Goal: Information Seeking & Learning: Learn about a topic

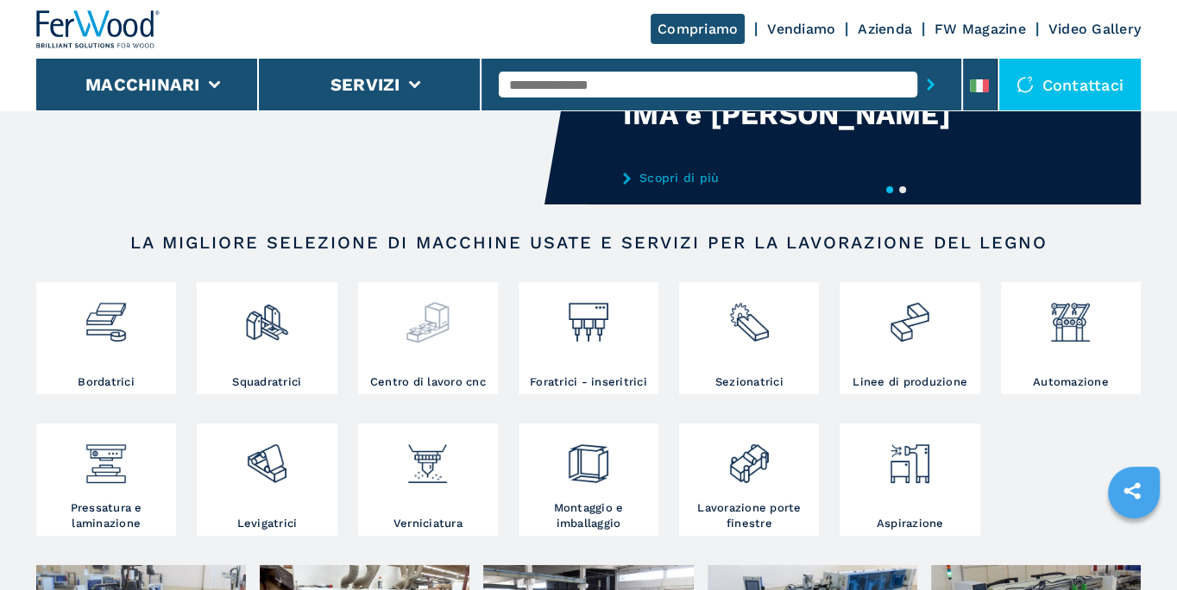
scroll to position [186, 0]
click at [431, 322] on img at bounding box center [428, 315] width 46 height 59
click at [429, 318] on img at bounding box center [428, 315] width 46 height 59
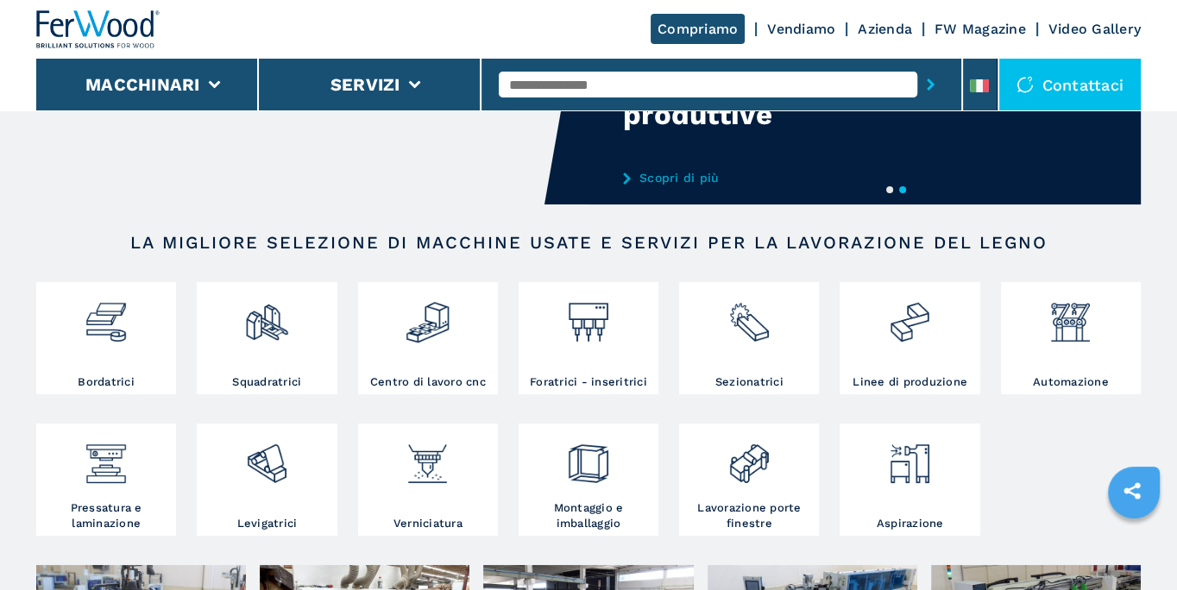
scroll to position [10, 0]
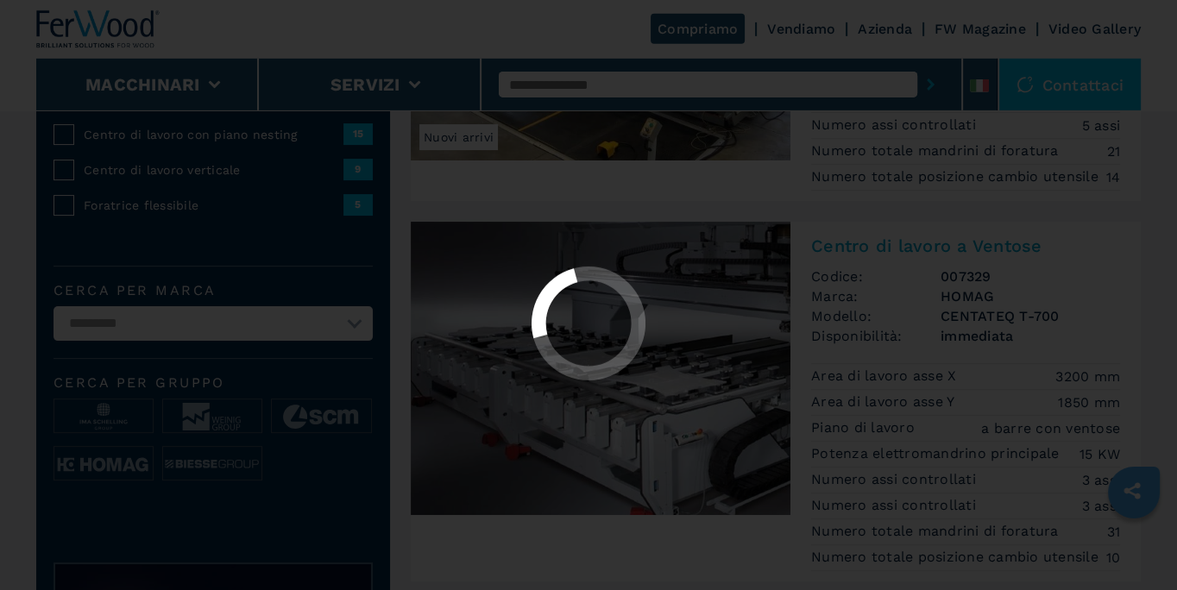
scroll to position [371, 0]
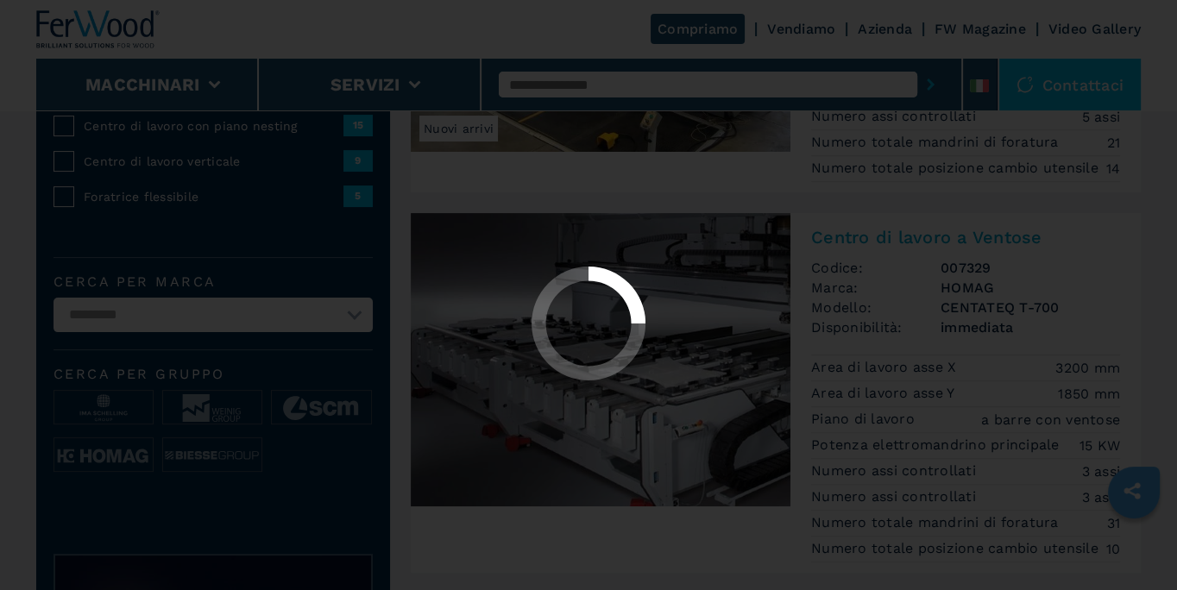
select select "**********"
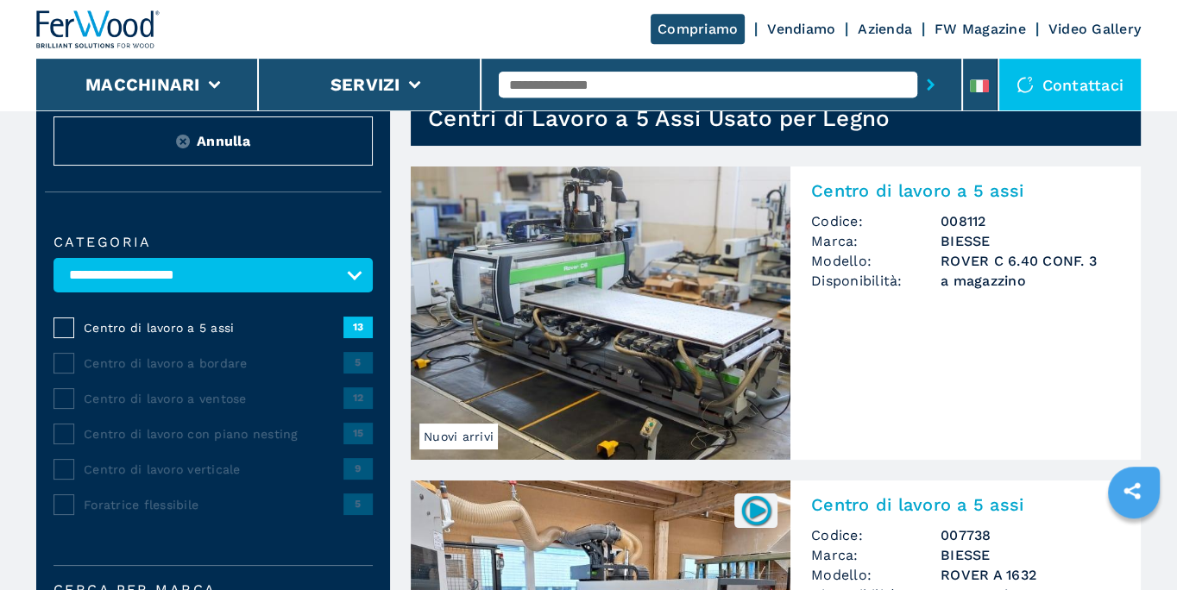
scroll to position [278, 0]
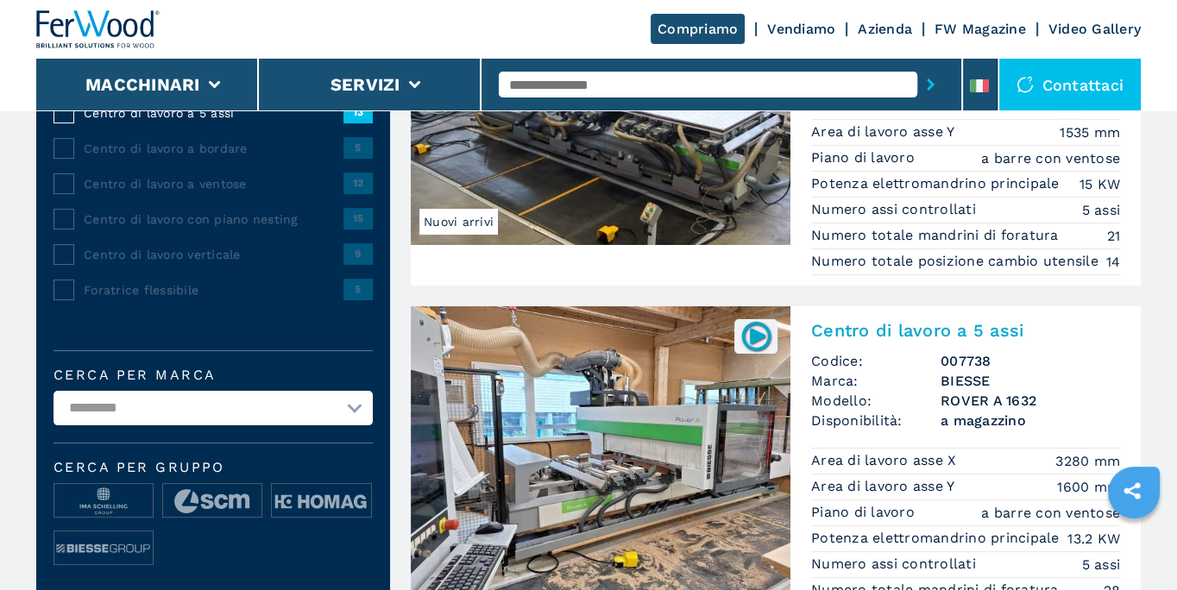
click at [53, 391] on select "**********" at bounding box center [212, 408] width 319 height 35
select select "***"
click option "***" at bounding box center [0, 0] width 0 height 0
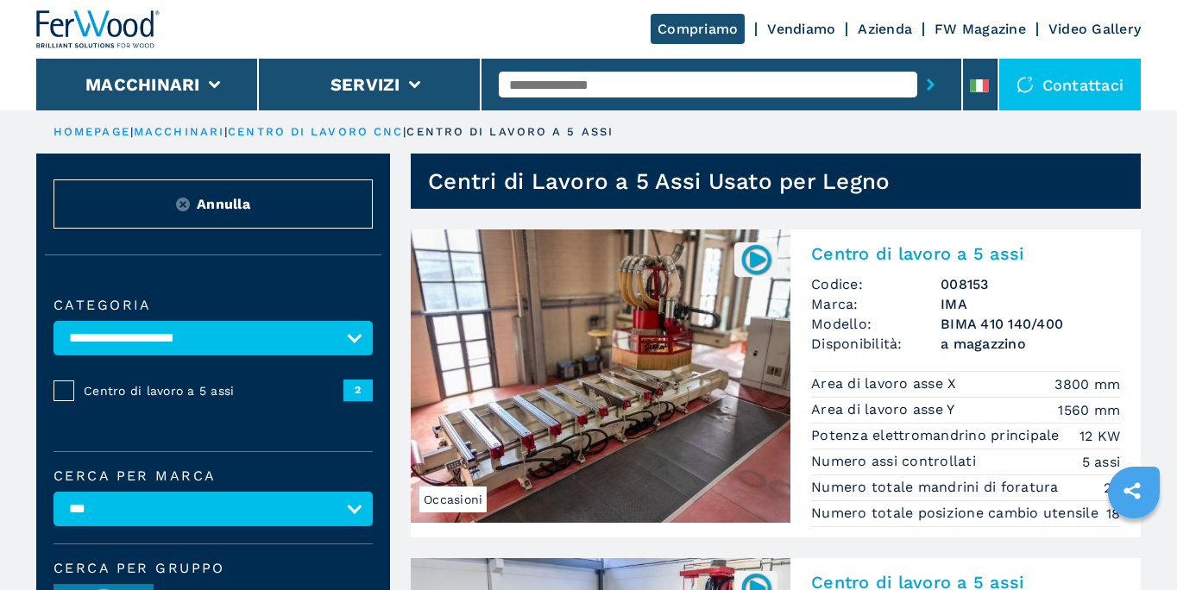
scroll to position [371, 0]
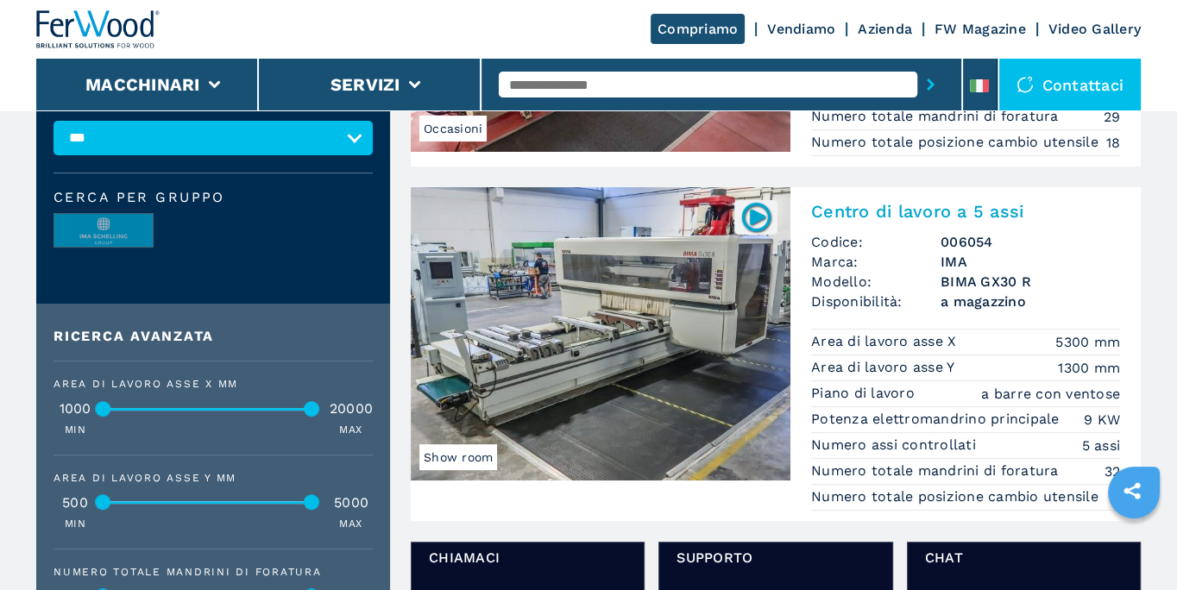
click at [578, 321] on img at bounding box center [601, 333] width 380 height 293
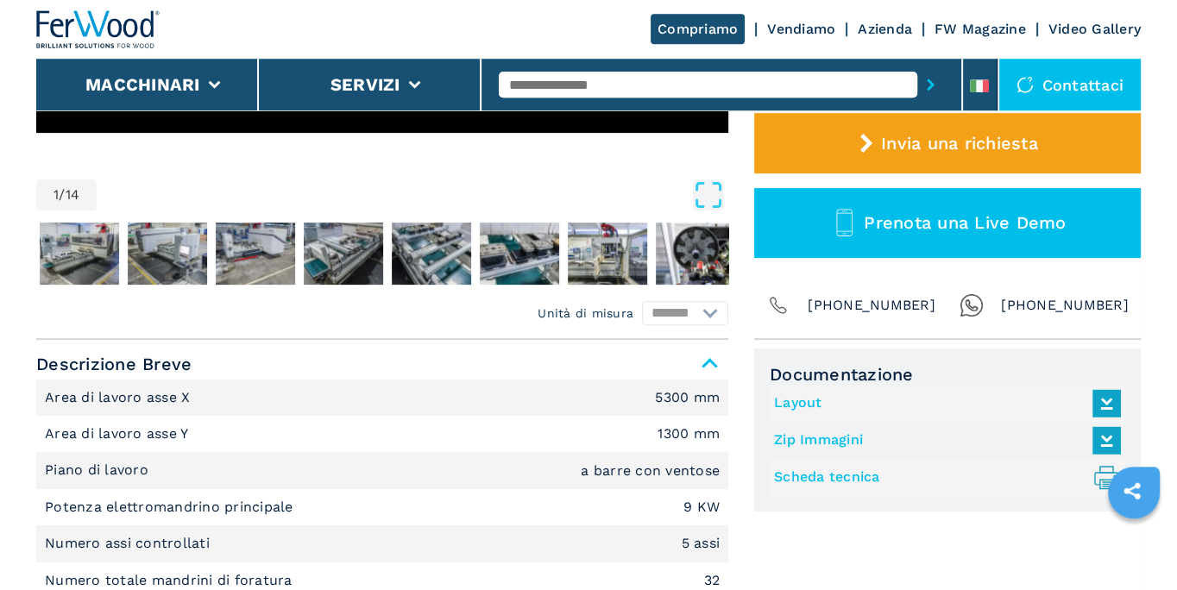
scroll to position [531, 0]
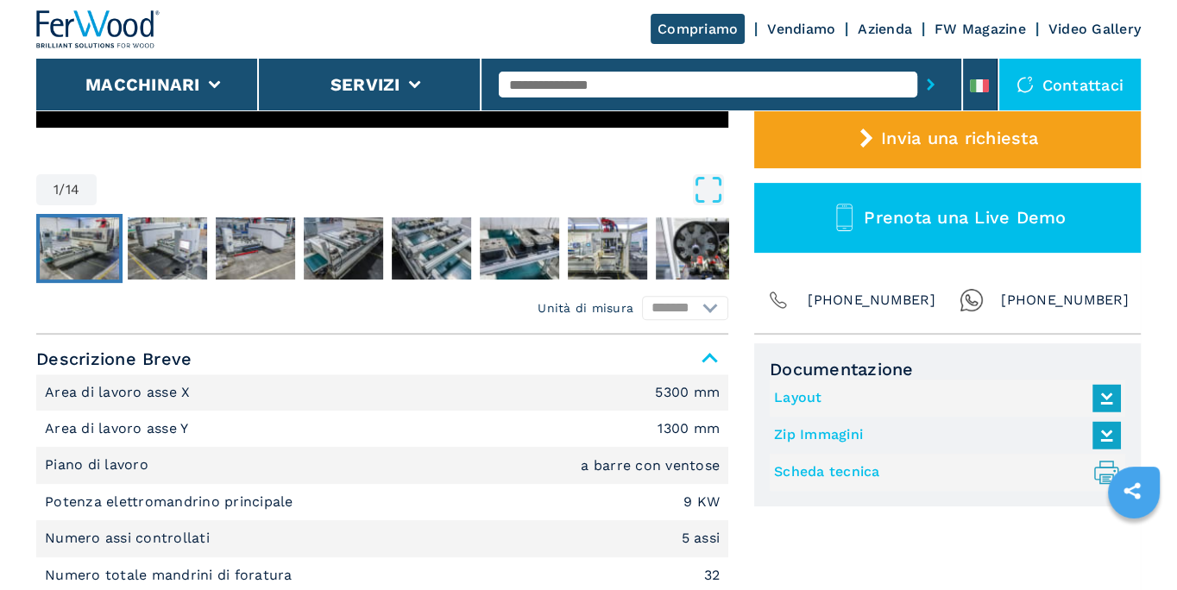
click at [87, 245] on img "Go to Slide 2" at bounding box center [79, 248] width 79 height 62
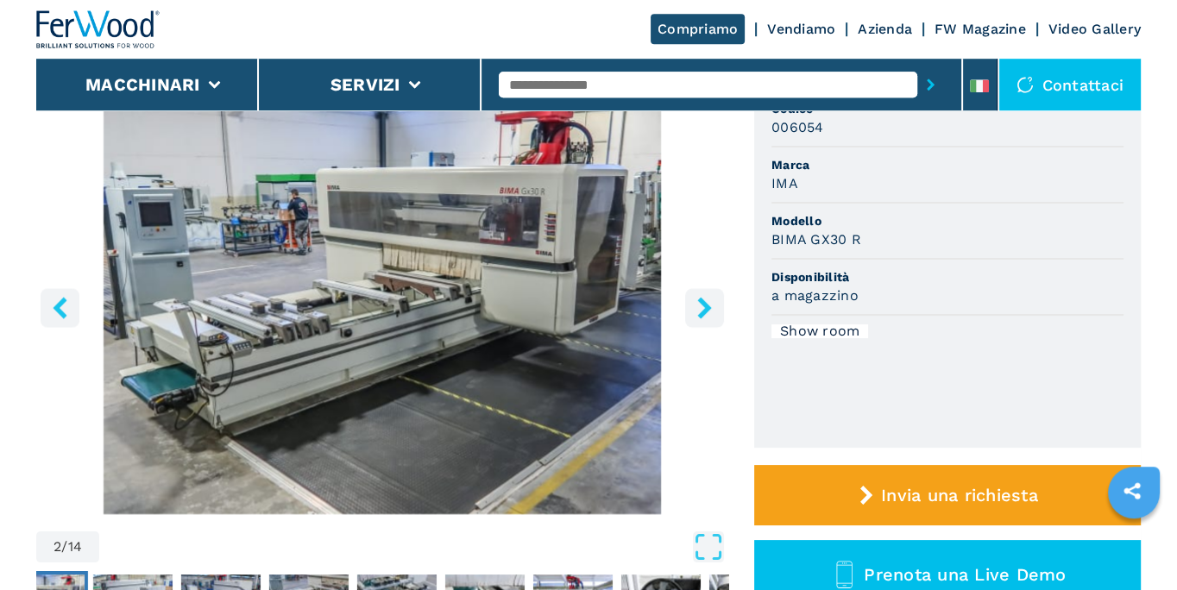
scroll to position [160, 0]
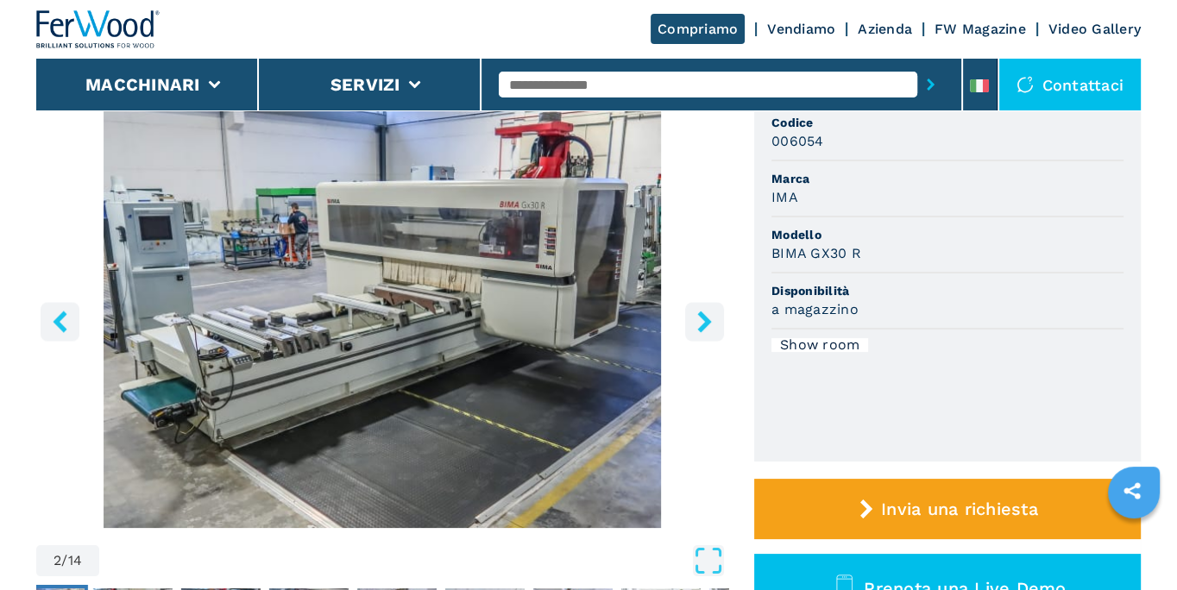
click at [712, 329] on icon "right-button" at bounding box center [705, 322] width 22 height 22
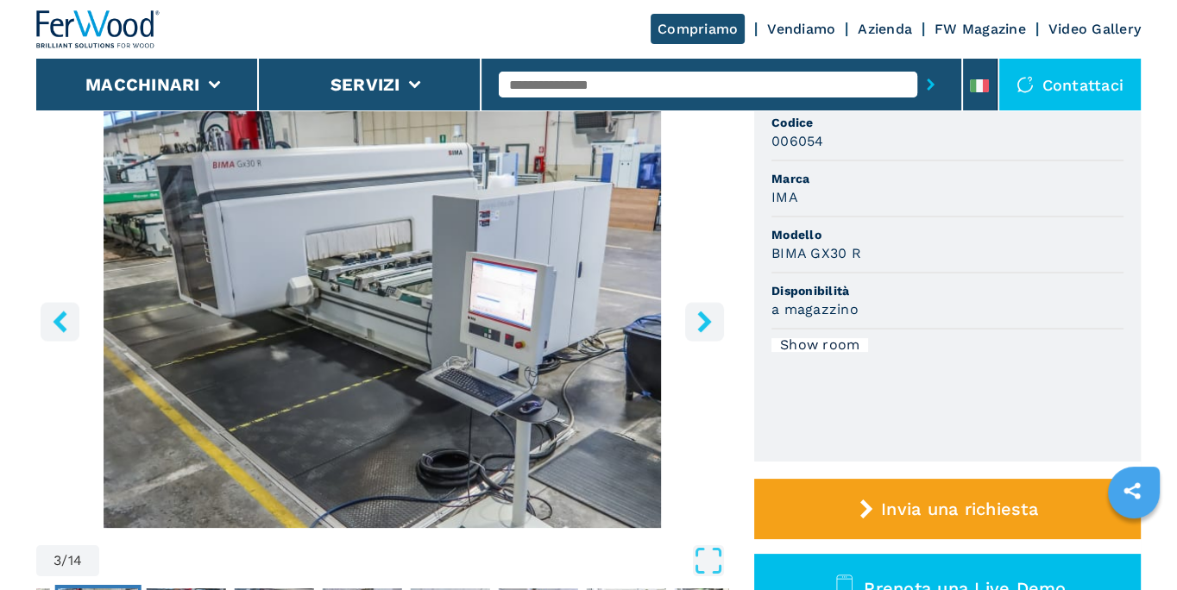
click at [712, 329] on icon "right-button" at bounding box center [705, 322] width 22 height 22
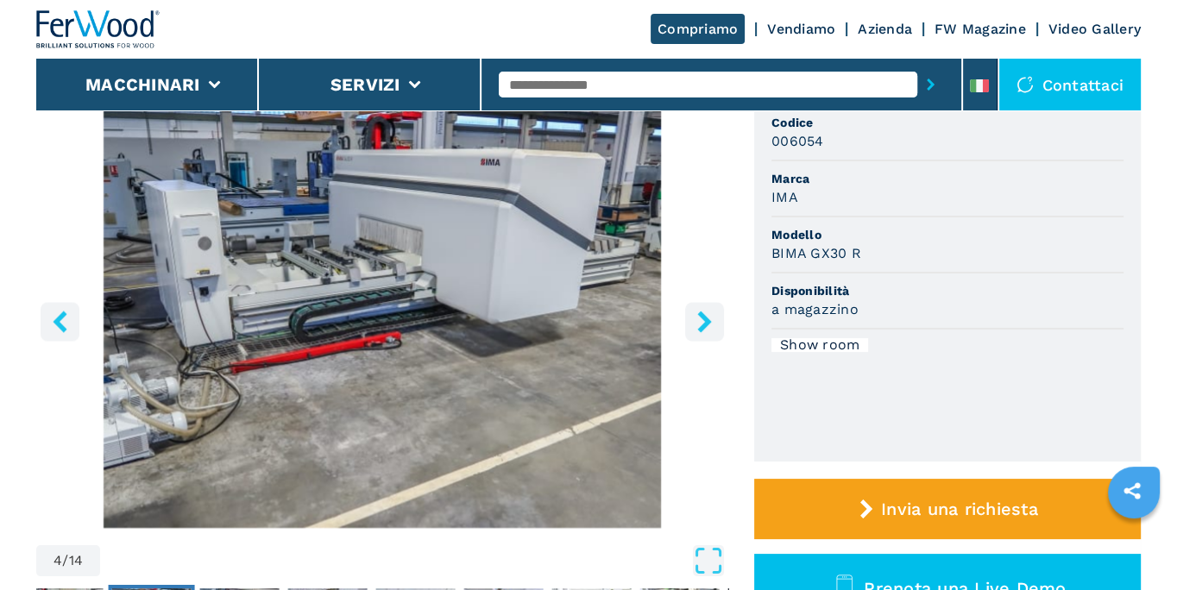
click at [712, 329] on icon "right-button" at bounding box center [705, 322] width 22 height 22
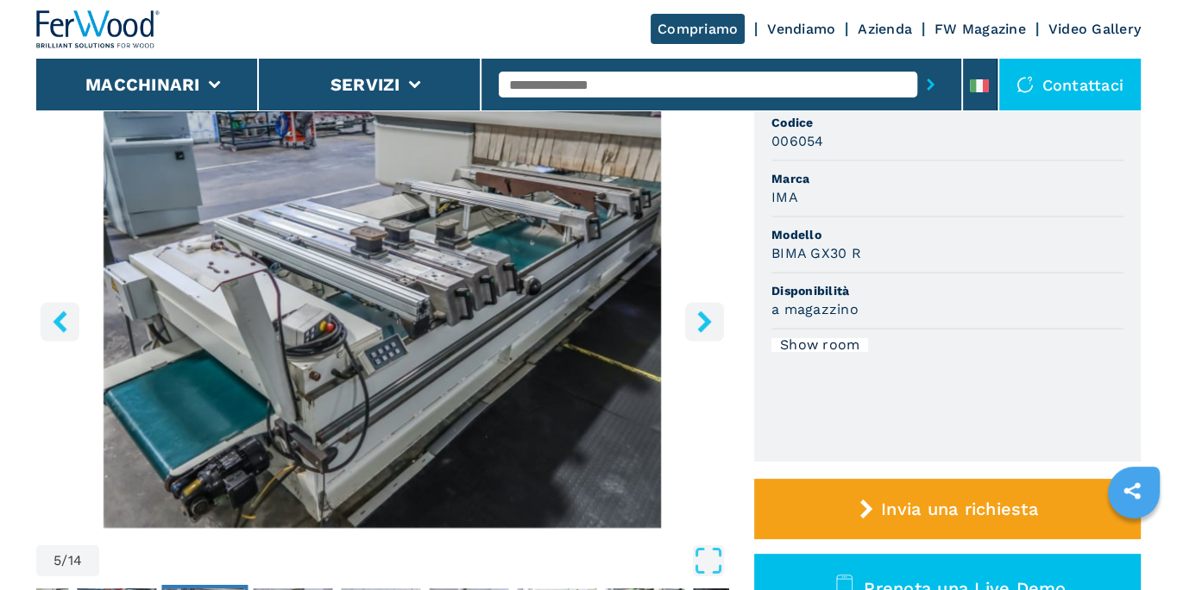
click at [712, 329] on icon "right-button" at bounding box center [705, 322] width 22 height 22
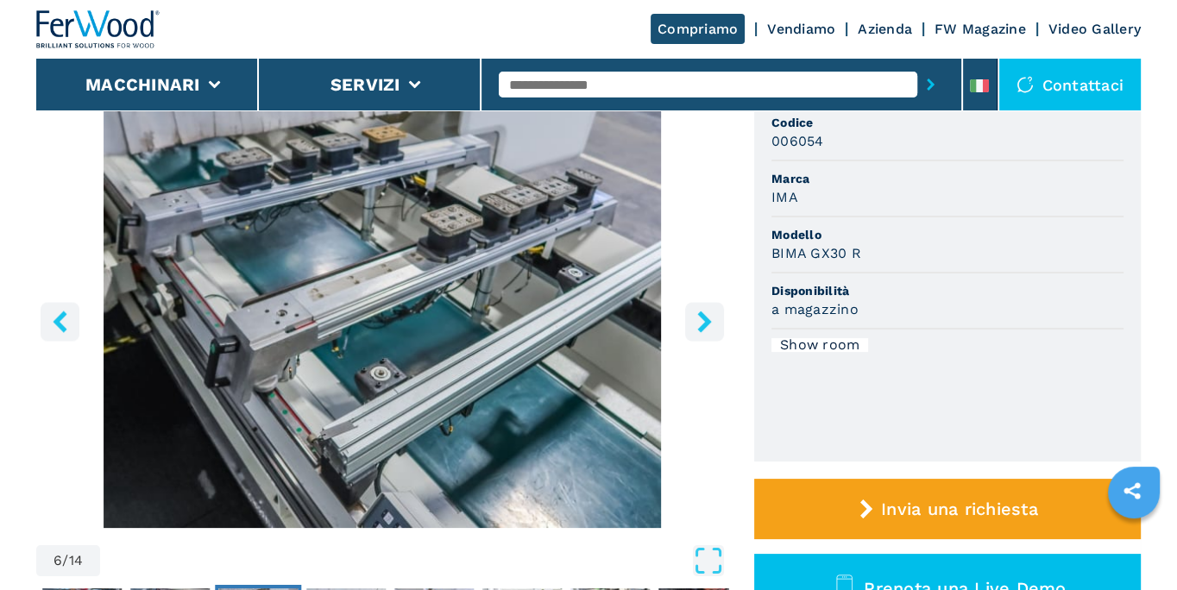
click at [712, 329] on icon "right-button" at bounding box center [705, 322] width 22 height 22
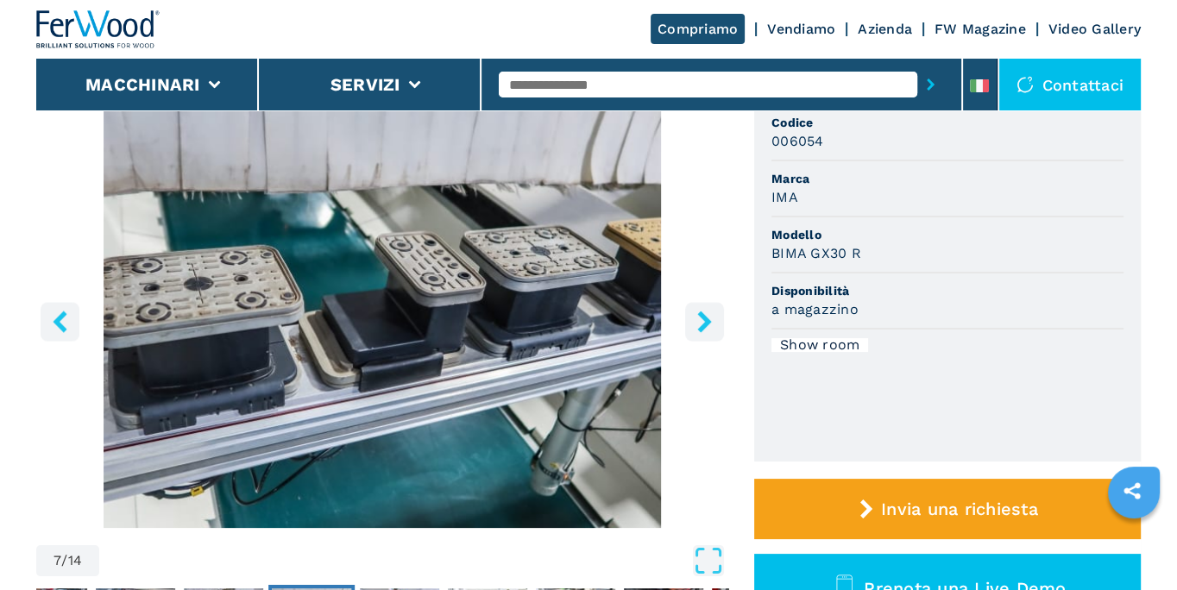
click at [712, 329] on icon "right-button" at bounding box center [705, 322] width 22 height 22
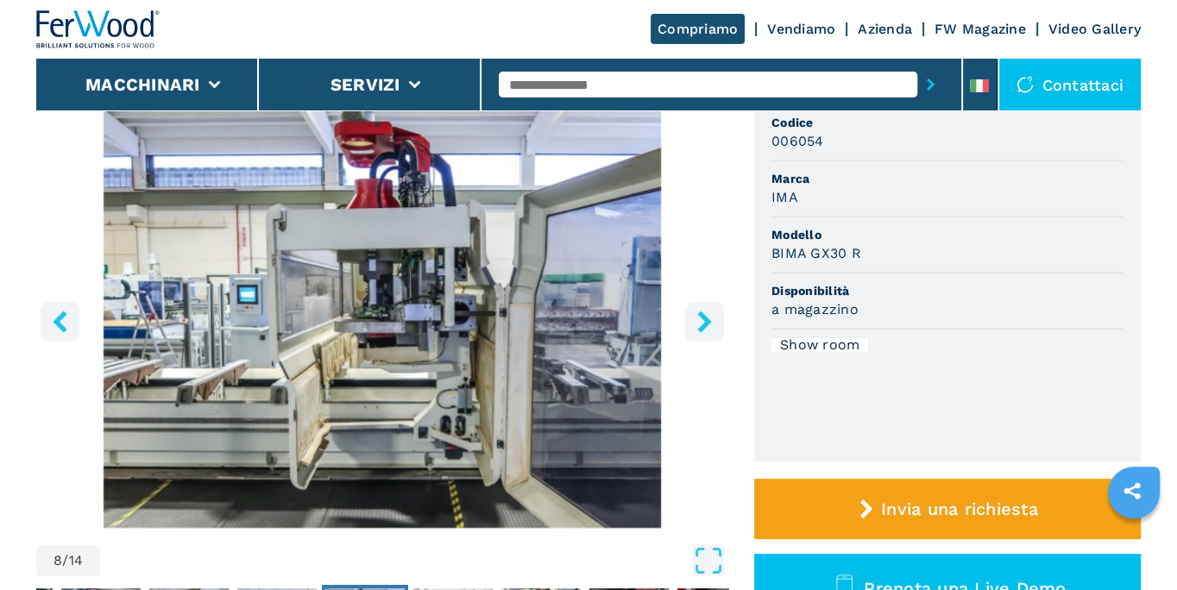
click at [396, 318] on img "Go to Slide 8" at bounding box center [382, 319] width 692 height 418
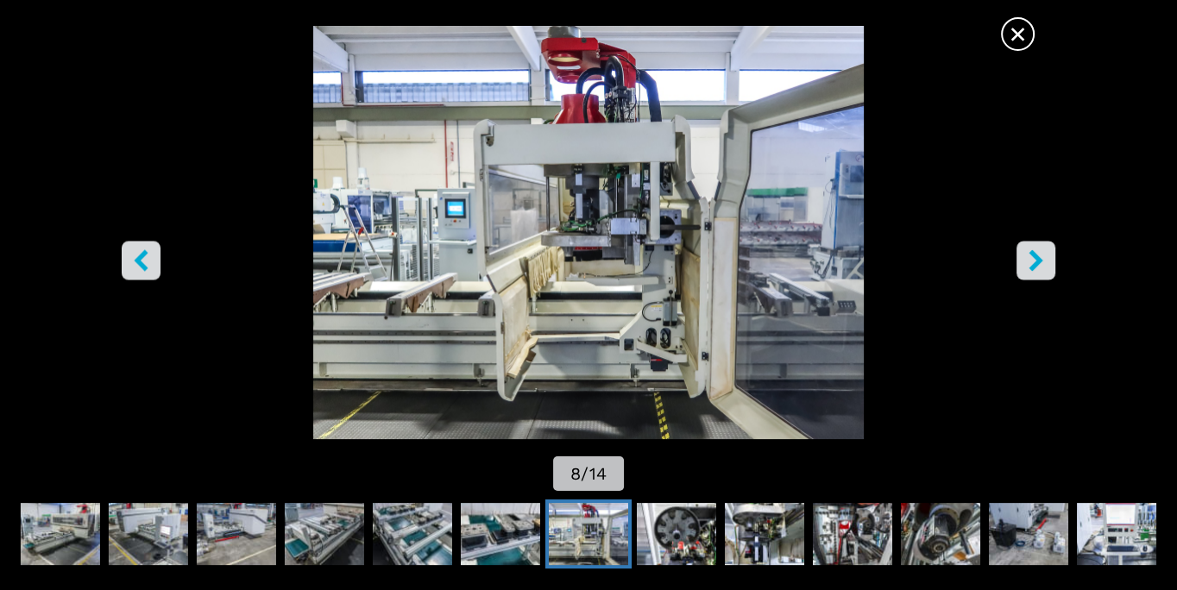
click at [1027, 255] on icon "right-button" at bounding box center [1036, 261] width 22 height 22
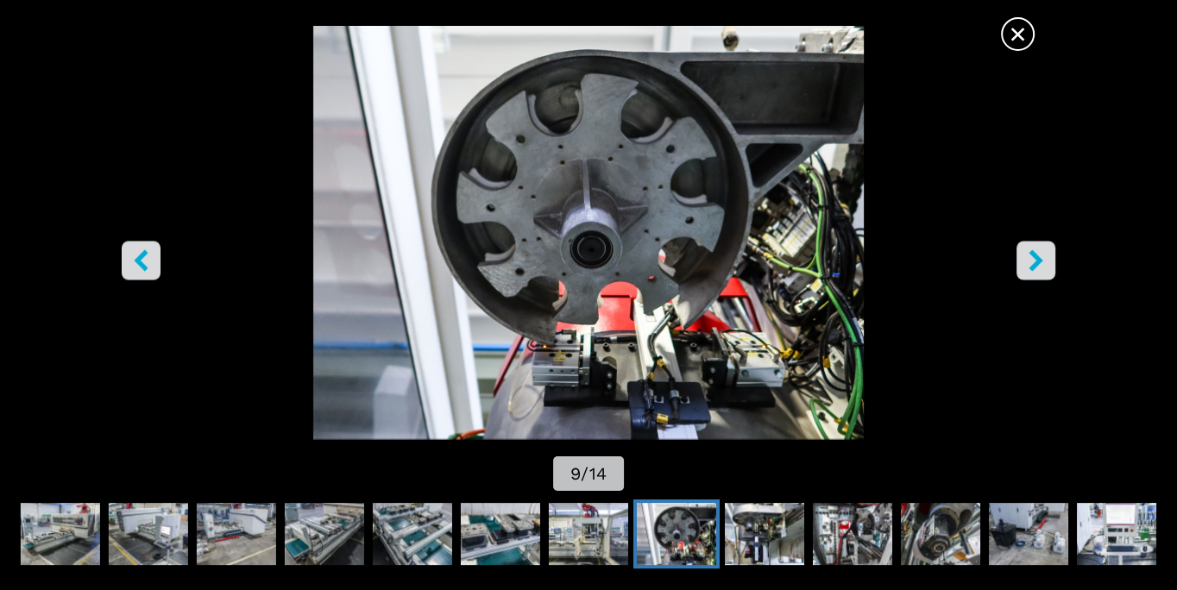
click at [1037, 269] on icon "right-button" at bounding box center [1036, 261] width 22 height 22
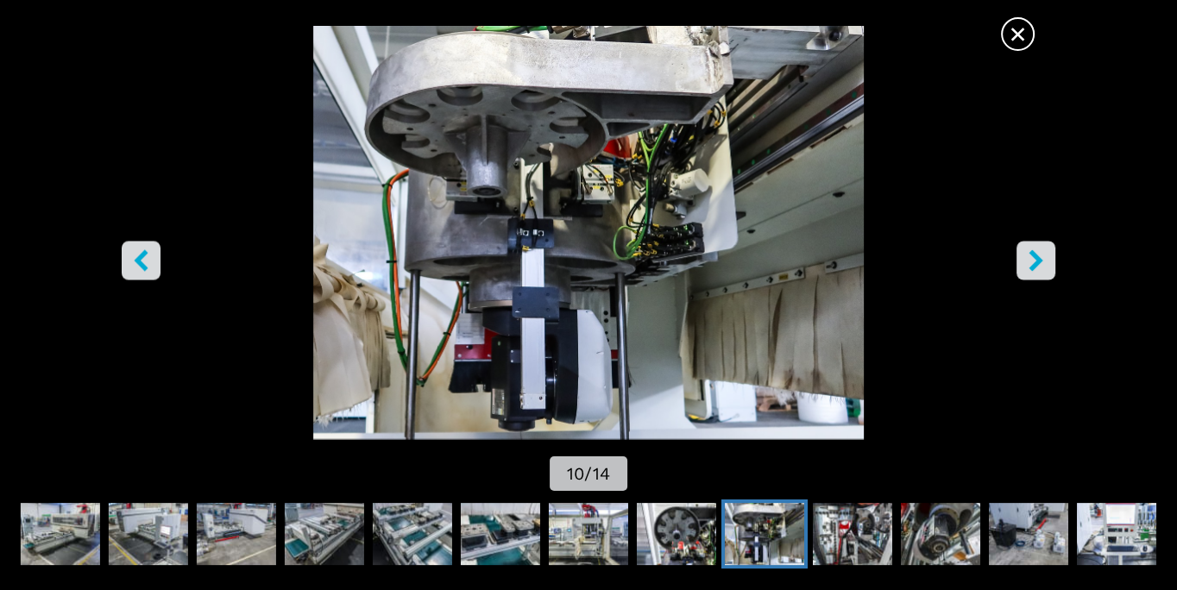
click at [1037, 265] on icon "right-button" at bounding box center [1035, 261] width 14 height 22
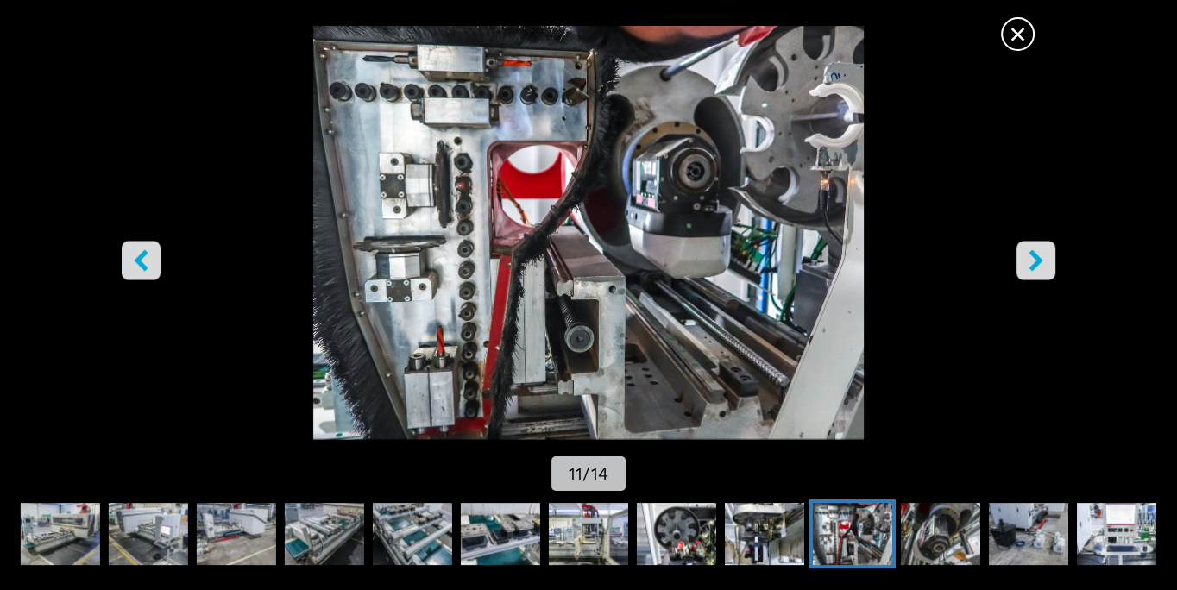
click at [1037, 263] on icon "right-button" at bounding box center [1035, 261] width 14 height 22
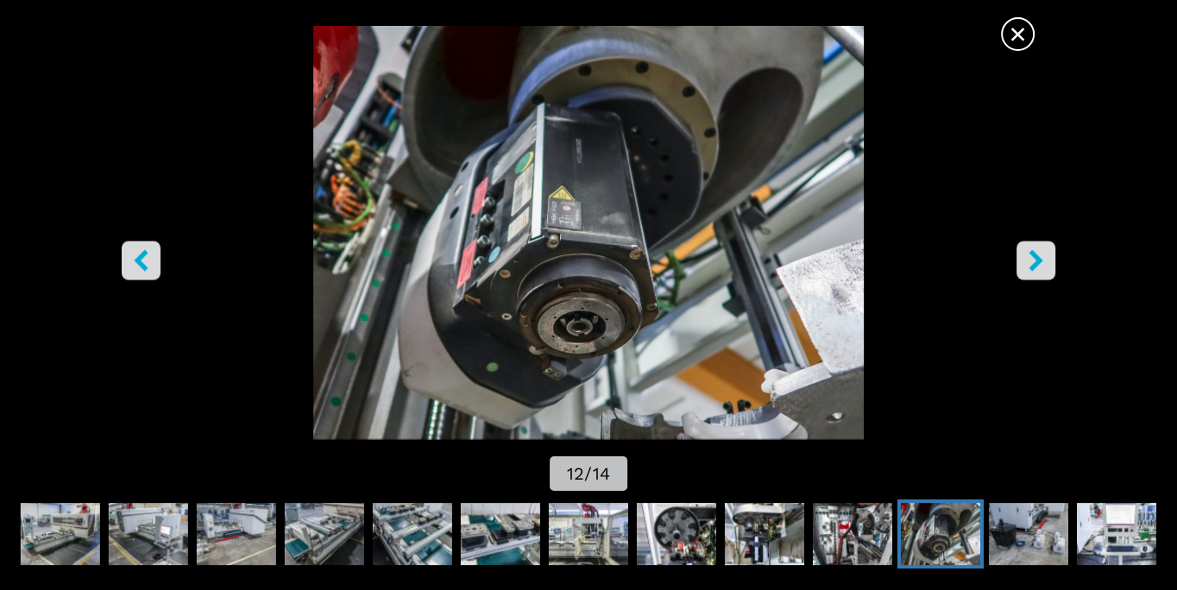
click at [1037, 263] on icon "right-button" at bounding box center [1035, 261] width 14 height 22
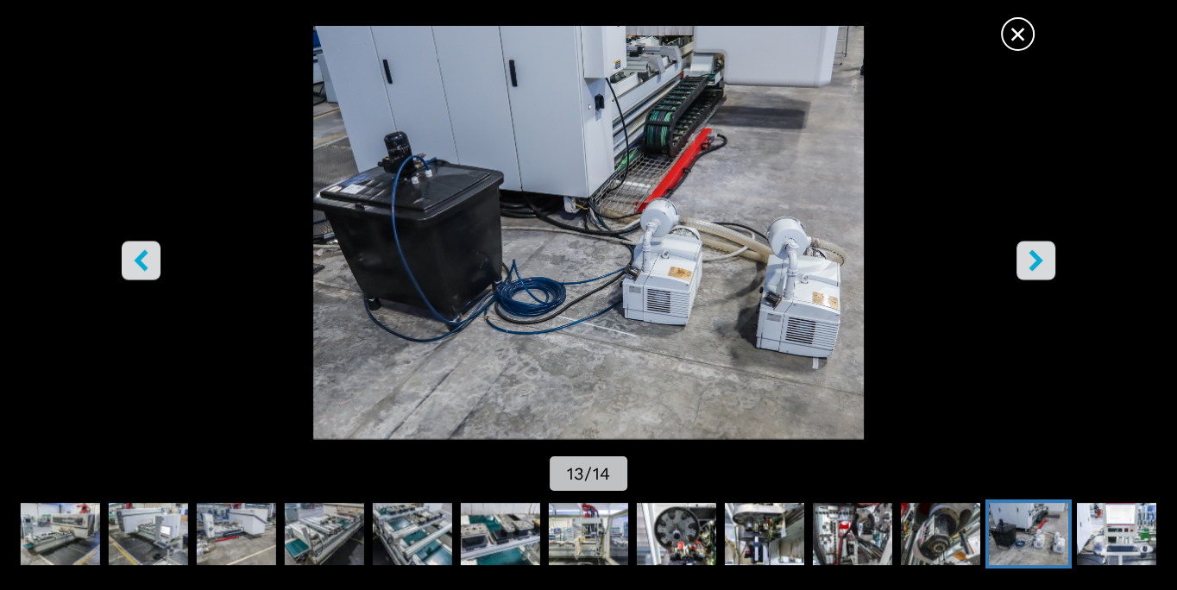
click at [1037, 263] on icon "right-button" at bounding box center [1035, 261] width 14 height 22
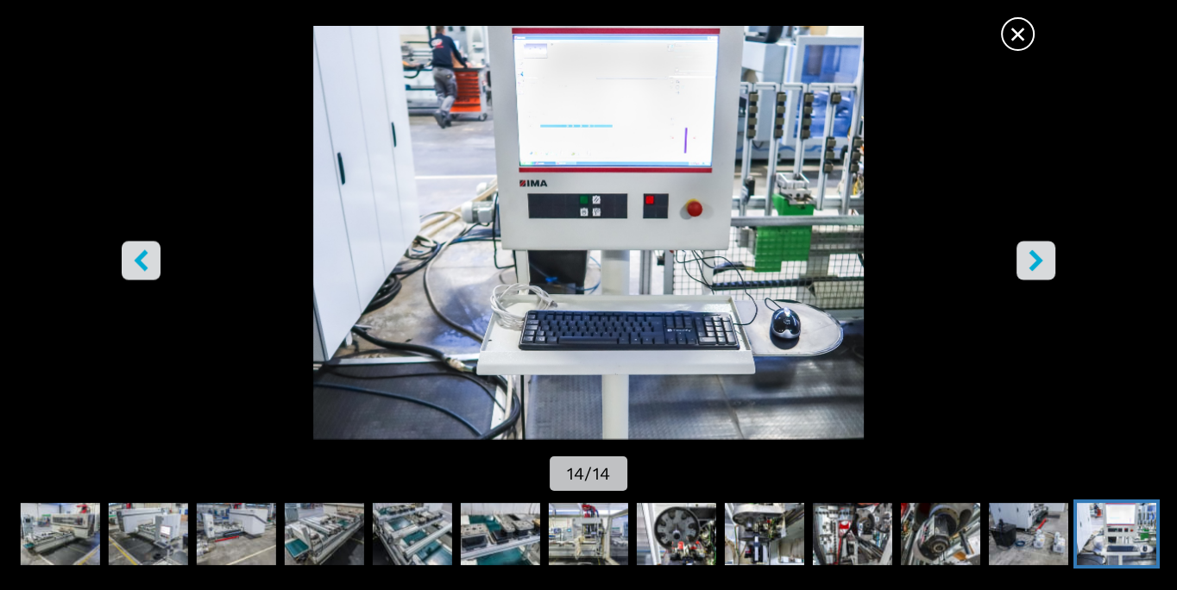
click at [1037, 263] on icon "right-button" at bounding box center [1035, 261] width 14 height 22
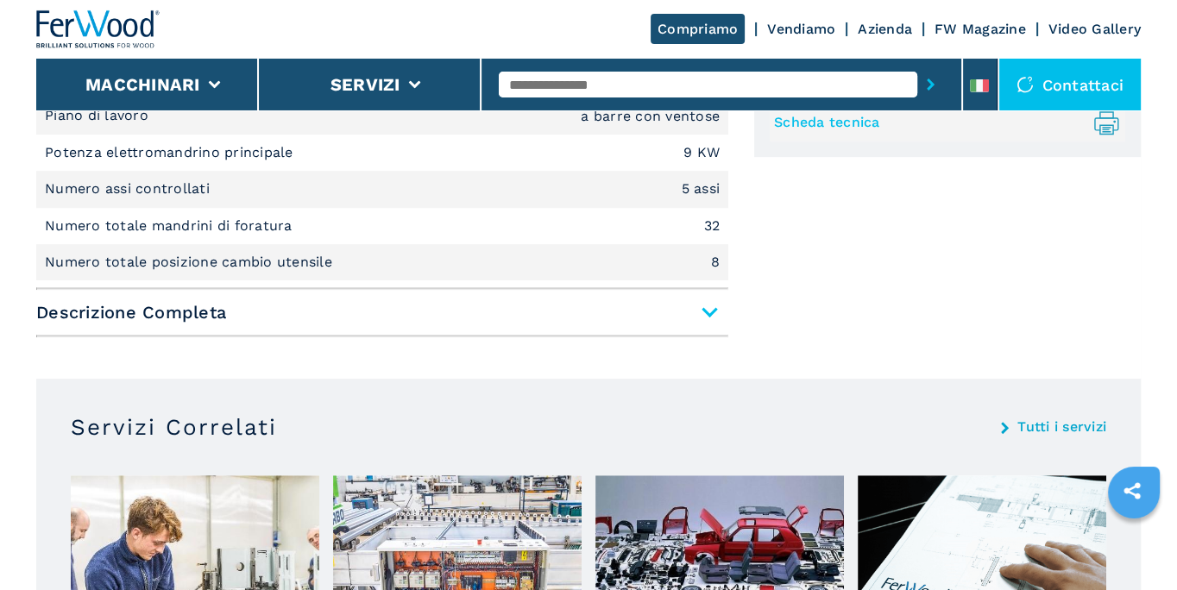
scroll to position [902, 0]
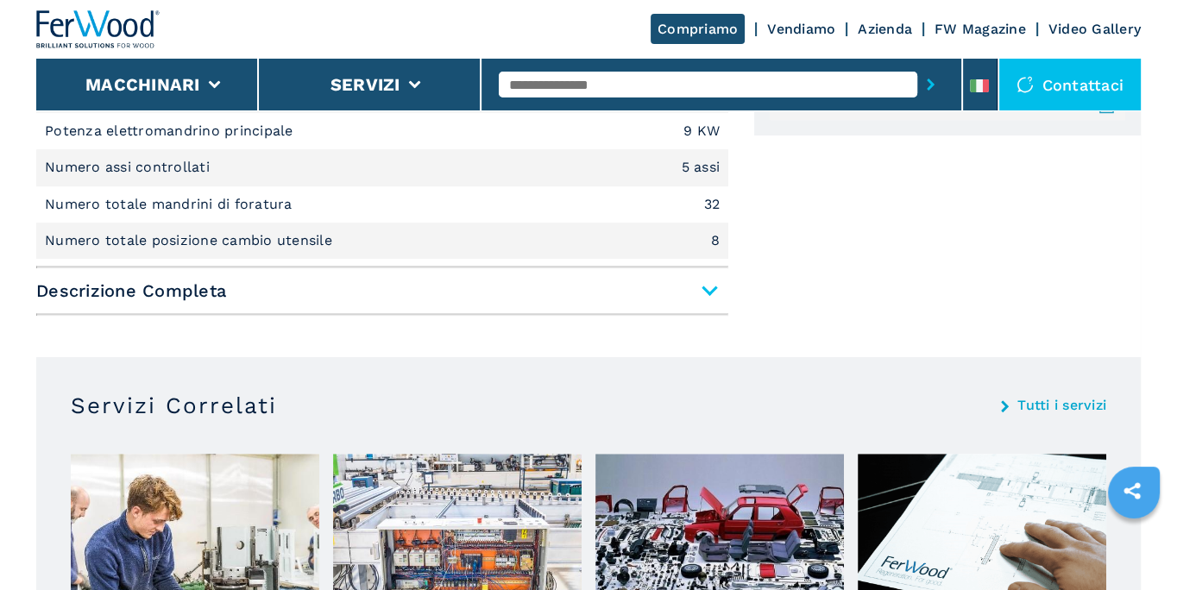
click at [710, 292] on span "Descrizione Completa" at bounding box center [382, 290] width 692 height 31
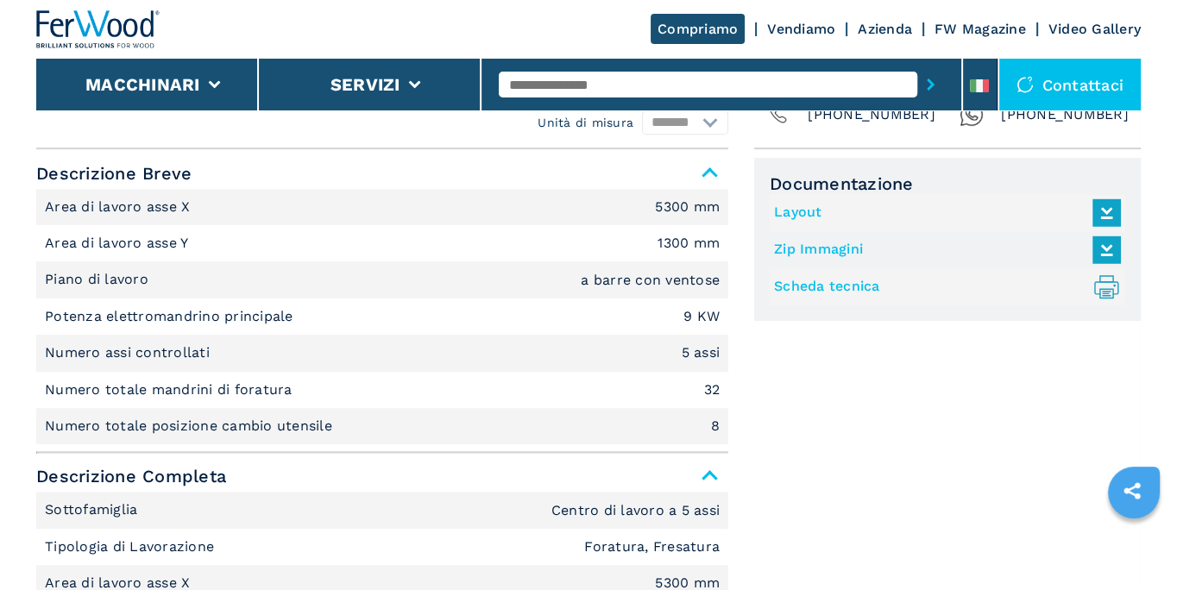
scroll to position [624, 0]
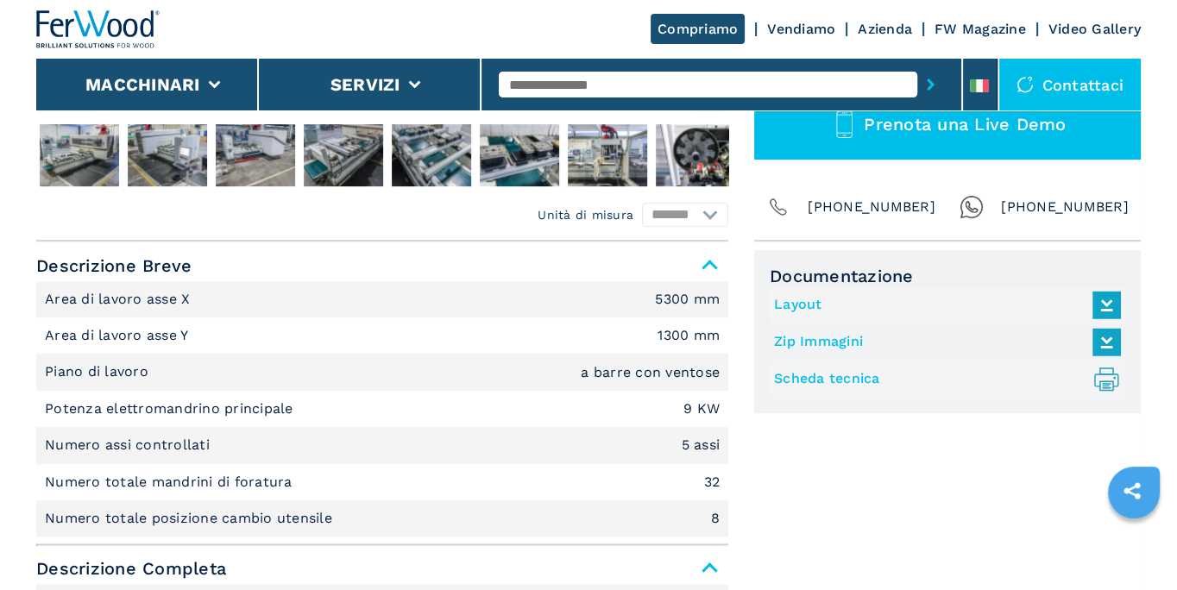
click at [805, 305] on link "Layout" at bounding box center [943, 305] width 338 height 28
click at [820, 379] on link "Scheda tecnica .prefix__st0{stroke-linecap:round;stroke-linejoin:round}.prefix_…" at bounding box center [943, 379] width 338 height 28
